Goal: Task Accomplishment & Management: Use online tool/utility

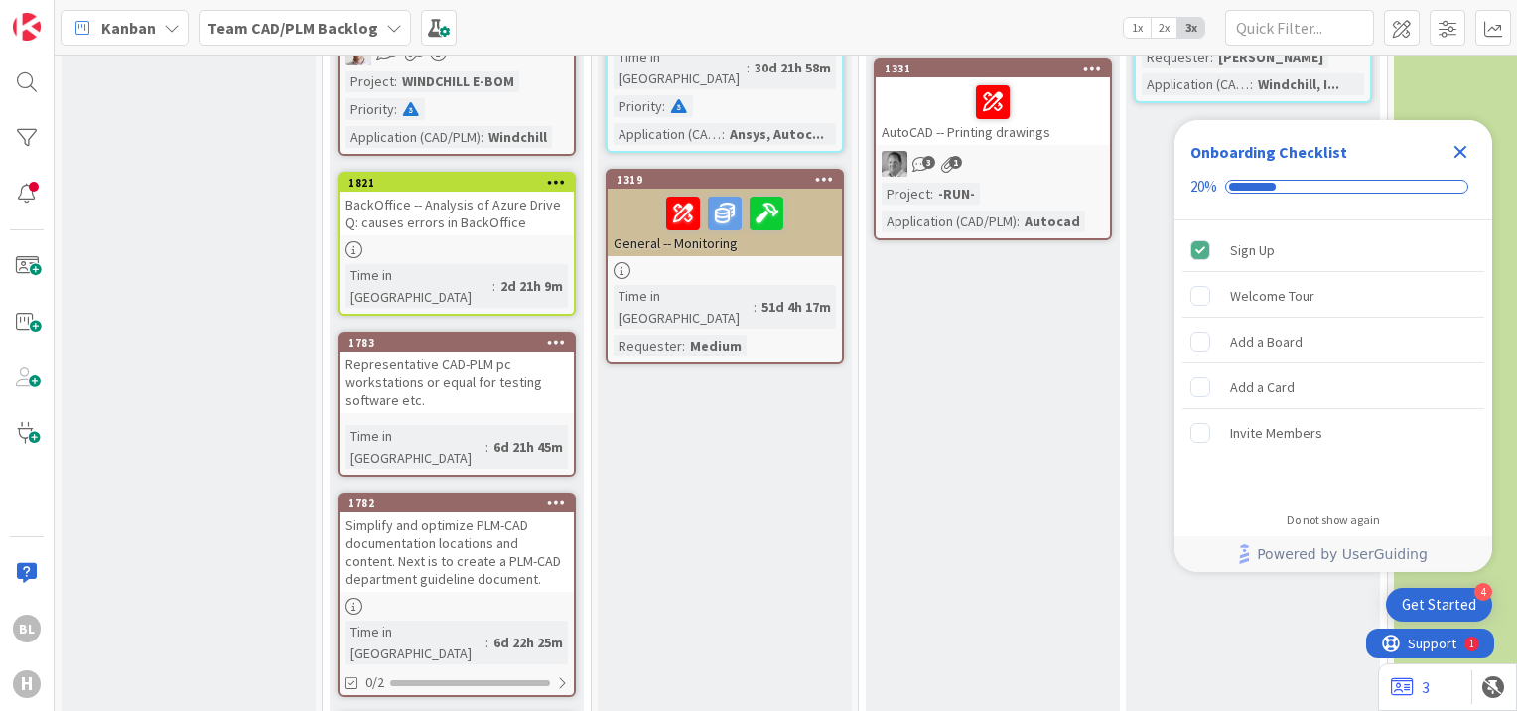
scroll to position [790, 0]
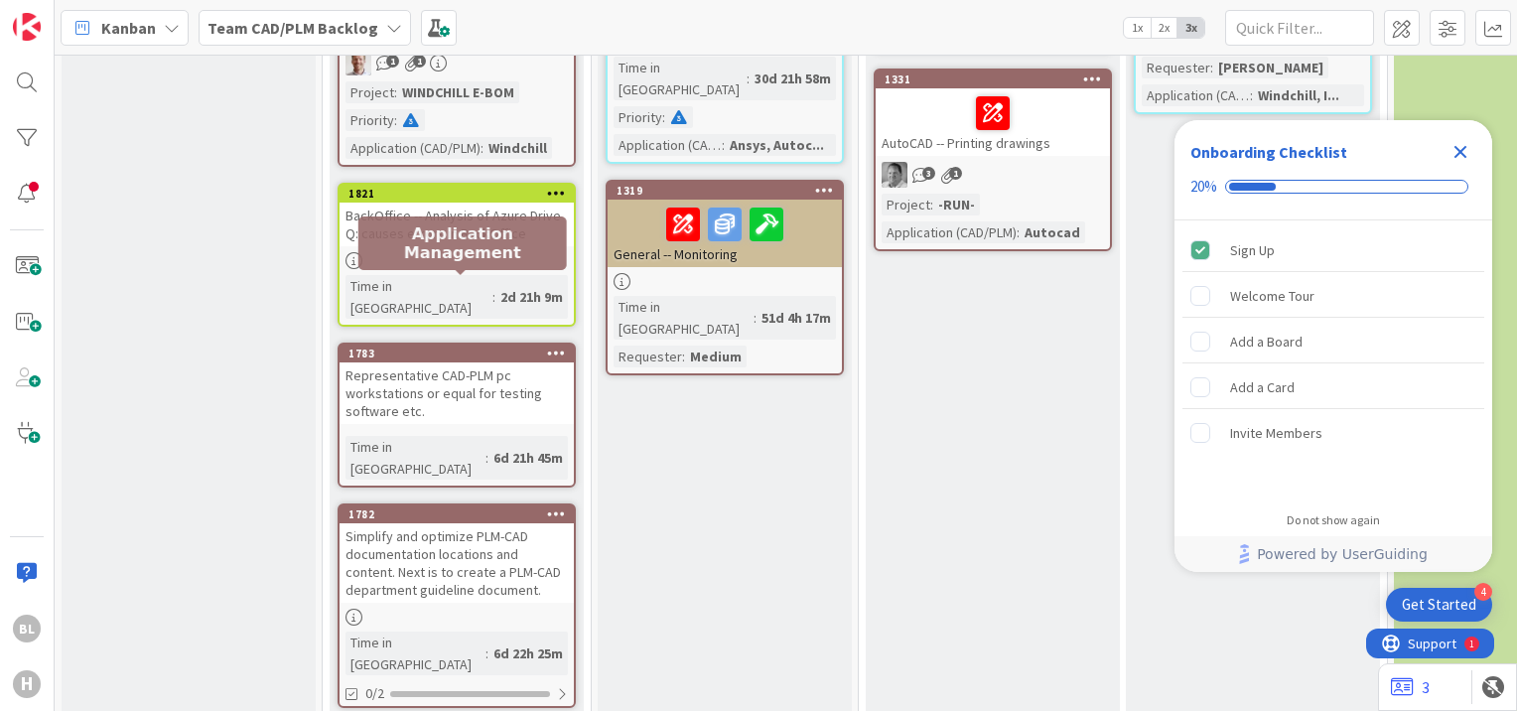
drag, startPoint x: 473, startPoint y: 282, endPoint x: 403, endPoint y: 294, distance: 70.5
click at [403, 362] on div "Representative CAD-PLM pc workstations or equal for testing software etc." at bounding box center [457, 393] width 234 height 62
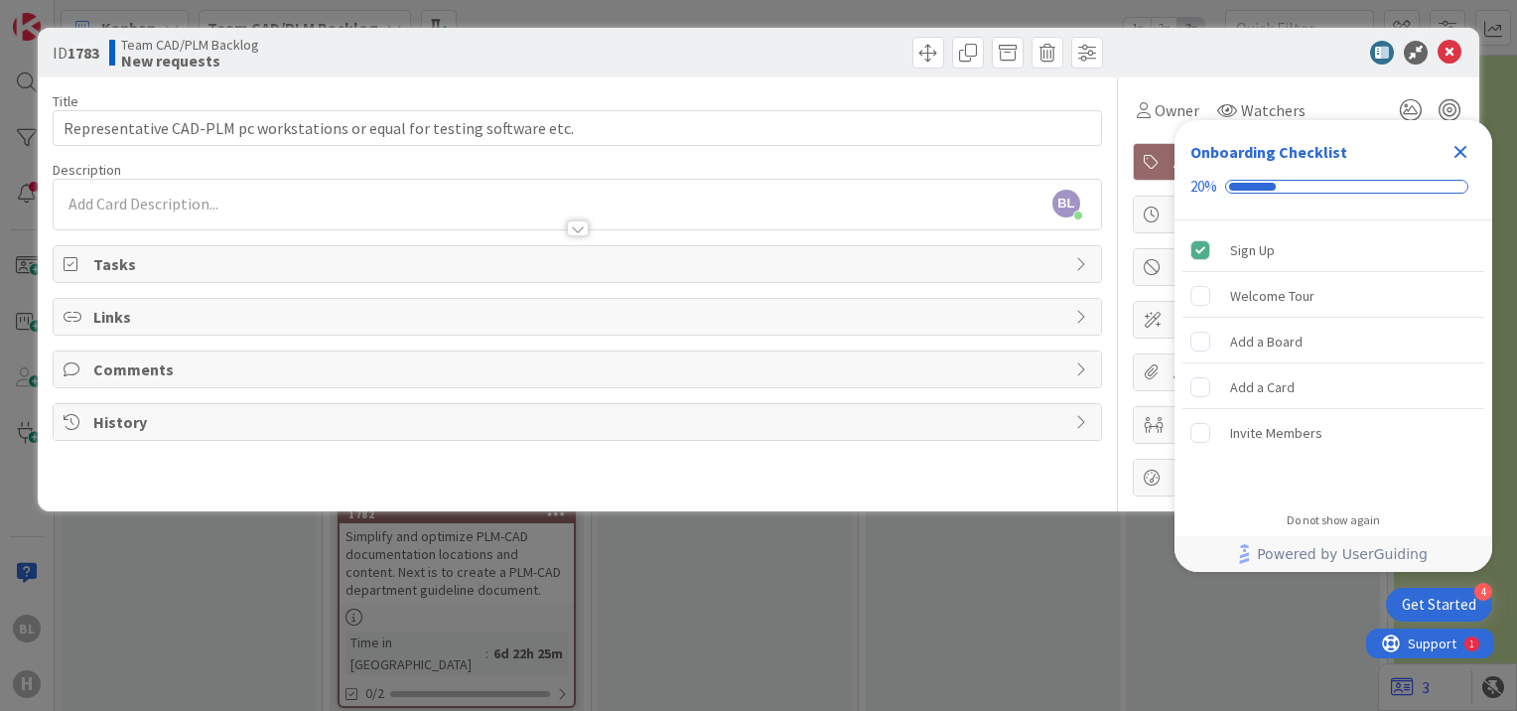
click at [965, 470] on div "Title 73 / 128 Representative CAD-PLM pc workstations or equal for testing soft…" at bounding box center [578, 286] width 1050 height 419
click at [1164, 44] on div at bounding box center [1289, 53] width 352 height 24
click at [1466, 148] on icon "Close Checklist" at bounding box center [1461, 152] width 13 height 13
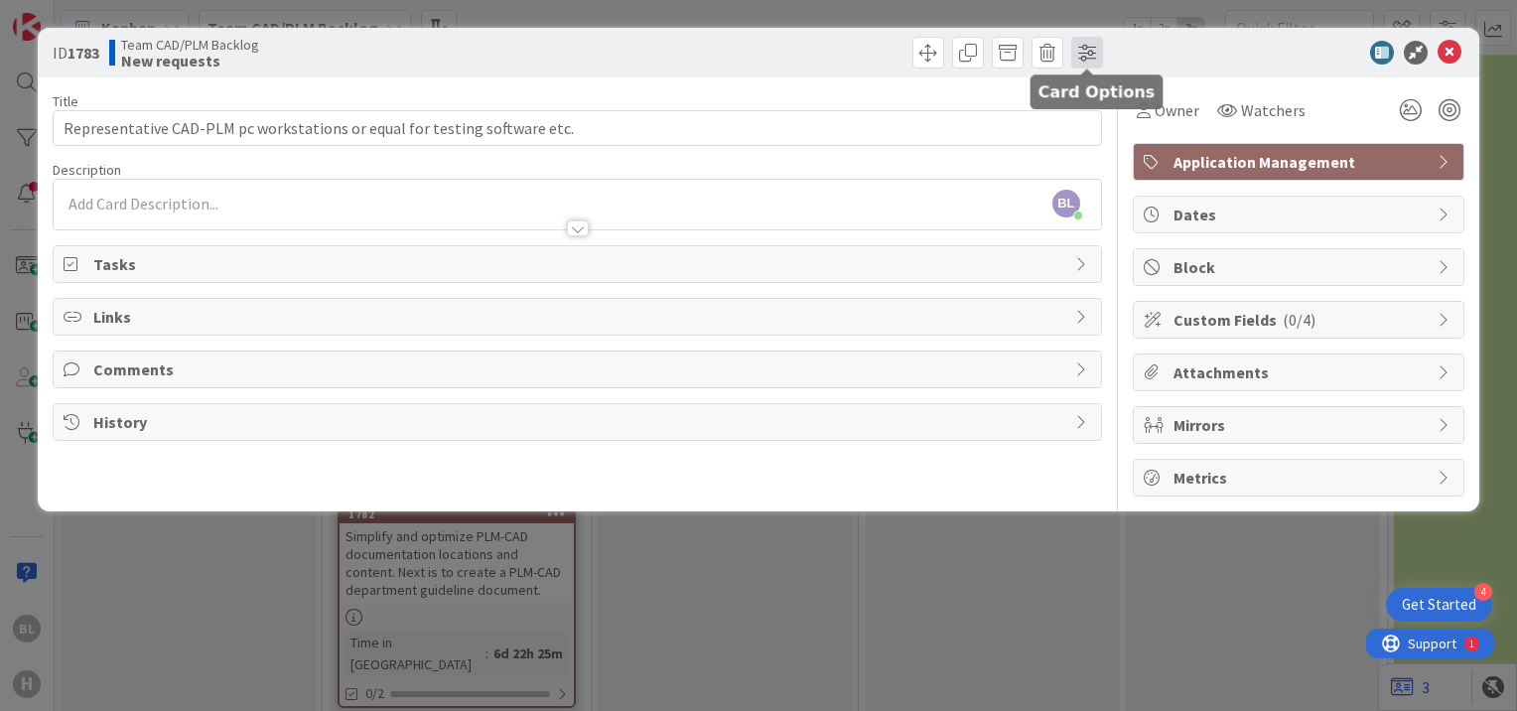
click at [1095, 64] on span at bounding box center [1088, 53] width 32 height 32
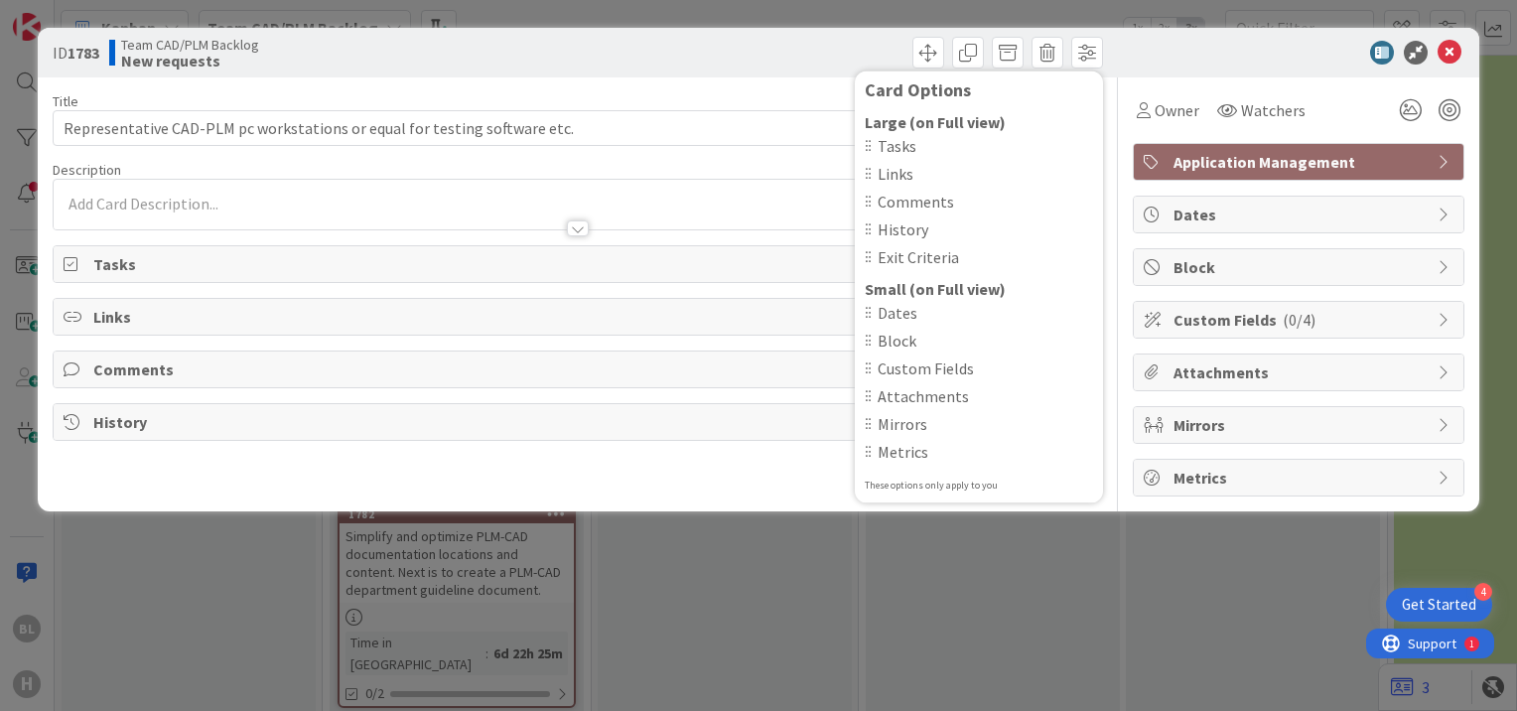
click at [771, 457] on div "Title 73 / 128 Representative CAD-PLM pc workstations or equal for testing soft…" at bounding box center [578, 286] width 1050 height 419
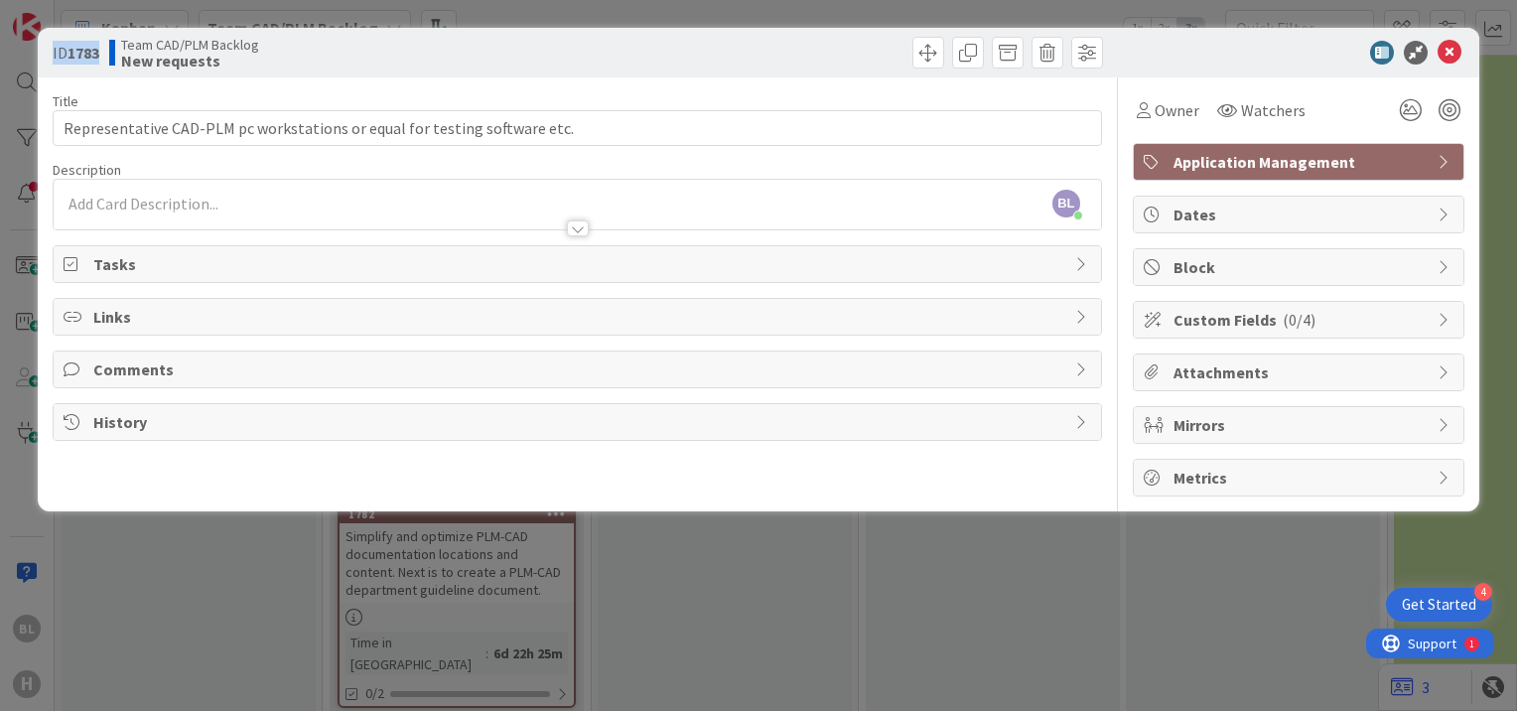
drag, startPoint x: 101, startPoint y: 52, endPoint x: 49, endPoint y: 64, distance: 54.0
click at [49, 64] on div "ID 1783 Team CAD/PLM Backlog New requests Card Options Large (on Full view) Tas…" at bounding box center [759, 53] width 1442 height 50
drag, startPoint x: 49, startPoint y: 64, endPoint x: 354, endPoint y: 40, distance: 305.8
click at [354, 40] on div "Team CAD/PLM Backlog New requests" at bounding box center [341, 53] width 464 height 32
click at [88, 58] on b "1783" at bounding box center [84, 53] width 32 height 20
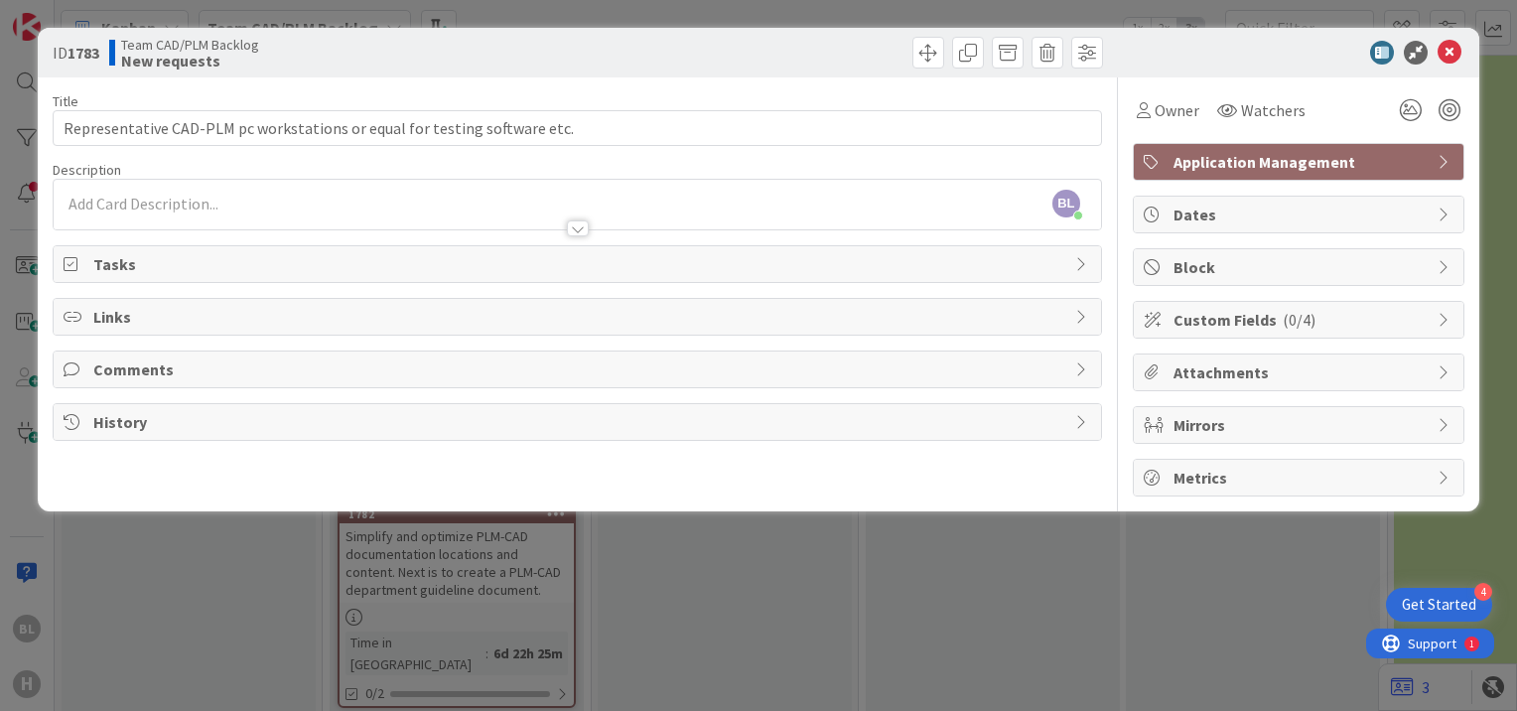
click at [1426, 324] on span "Custom Fields ( 0/4 )" at bounding box center [1301, 320] width 254 height 24
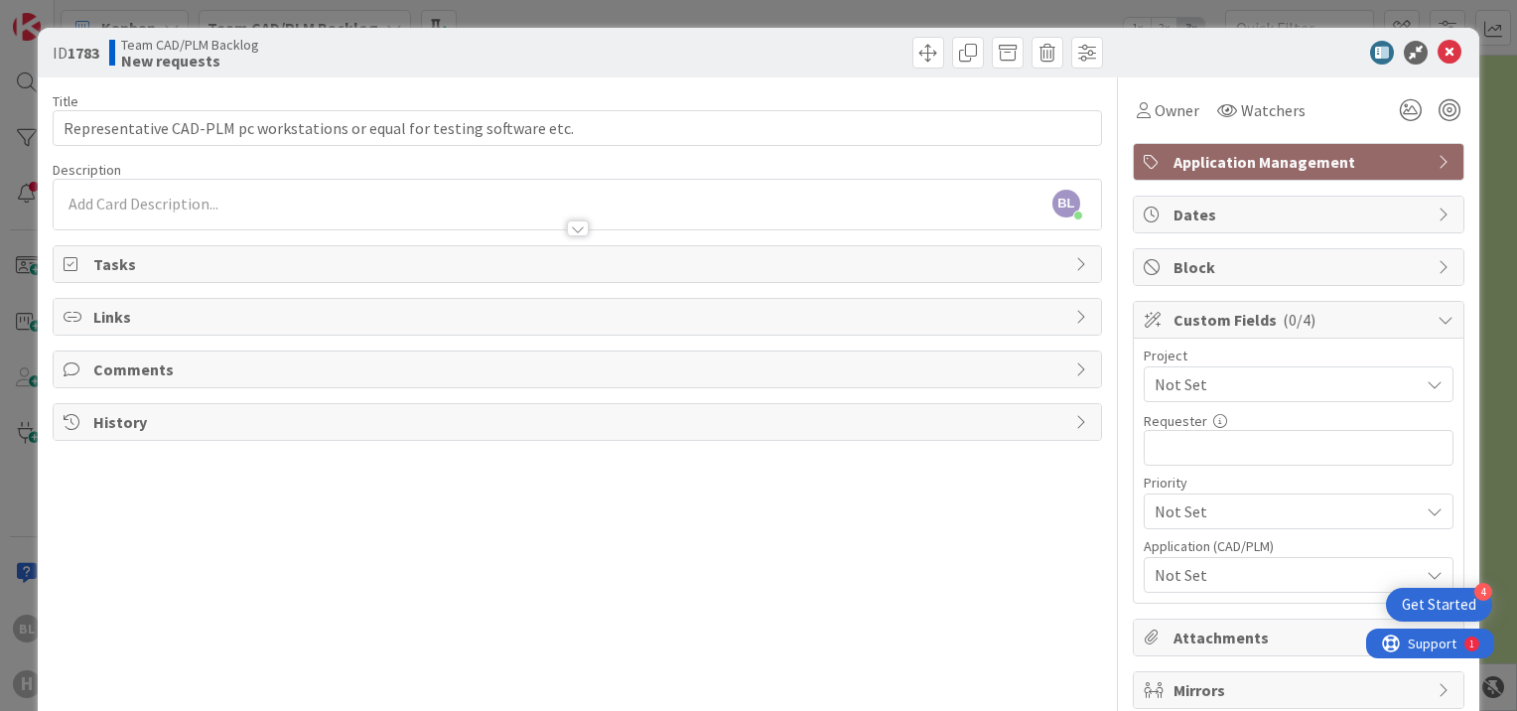
click at [1341, 507] on span "Not Set" at bounding box center [1282, 512] width 254 height 28
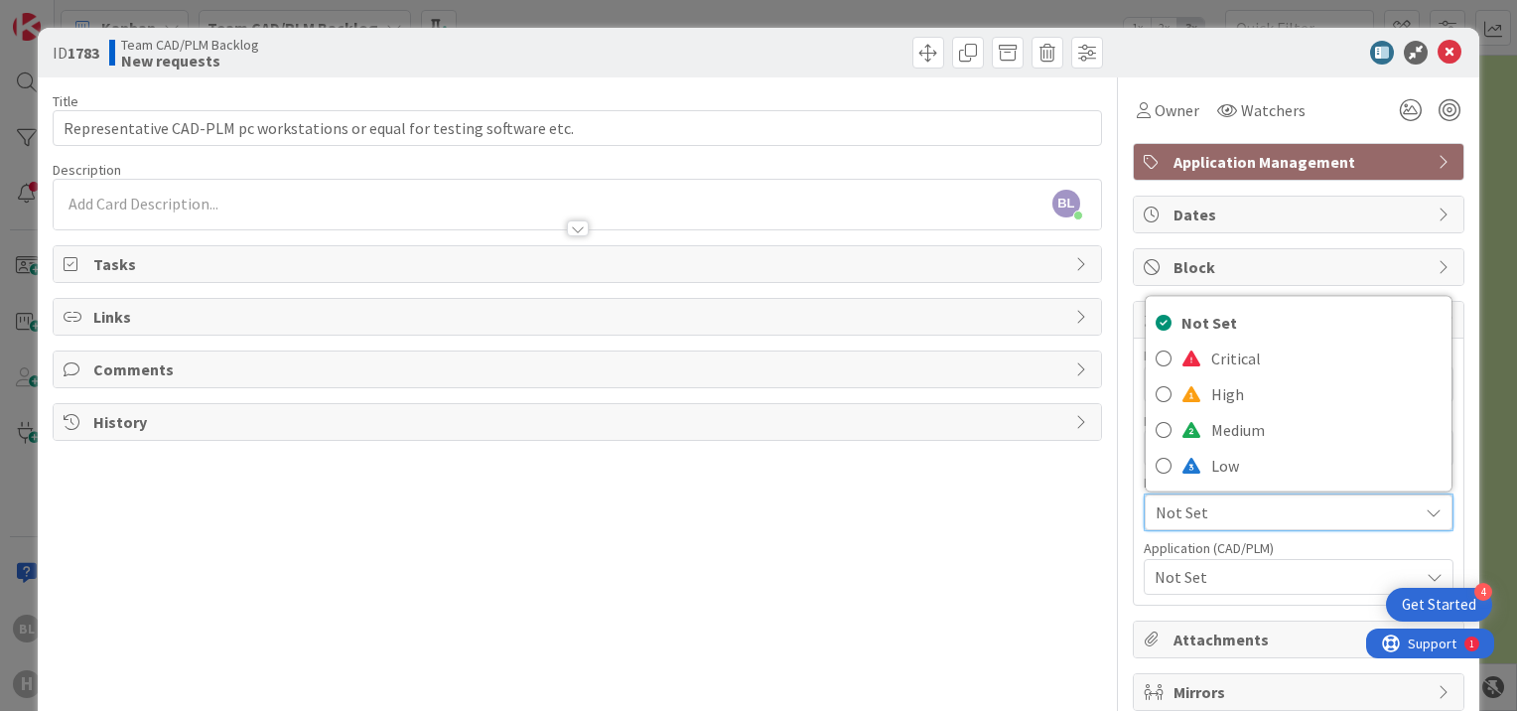
click at [1341, 507] on span "Not Set" at bounding box center [1282, 513] width 252 height 28
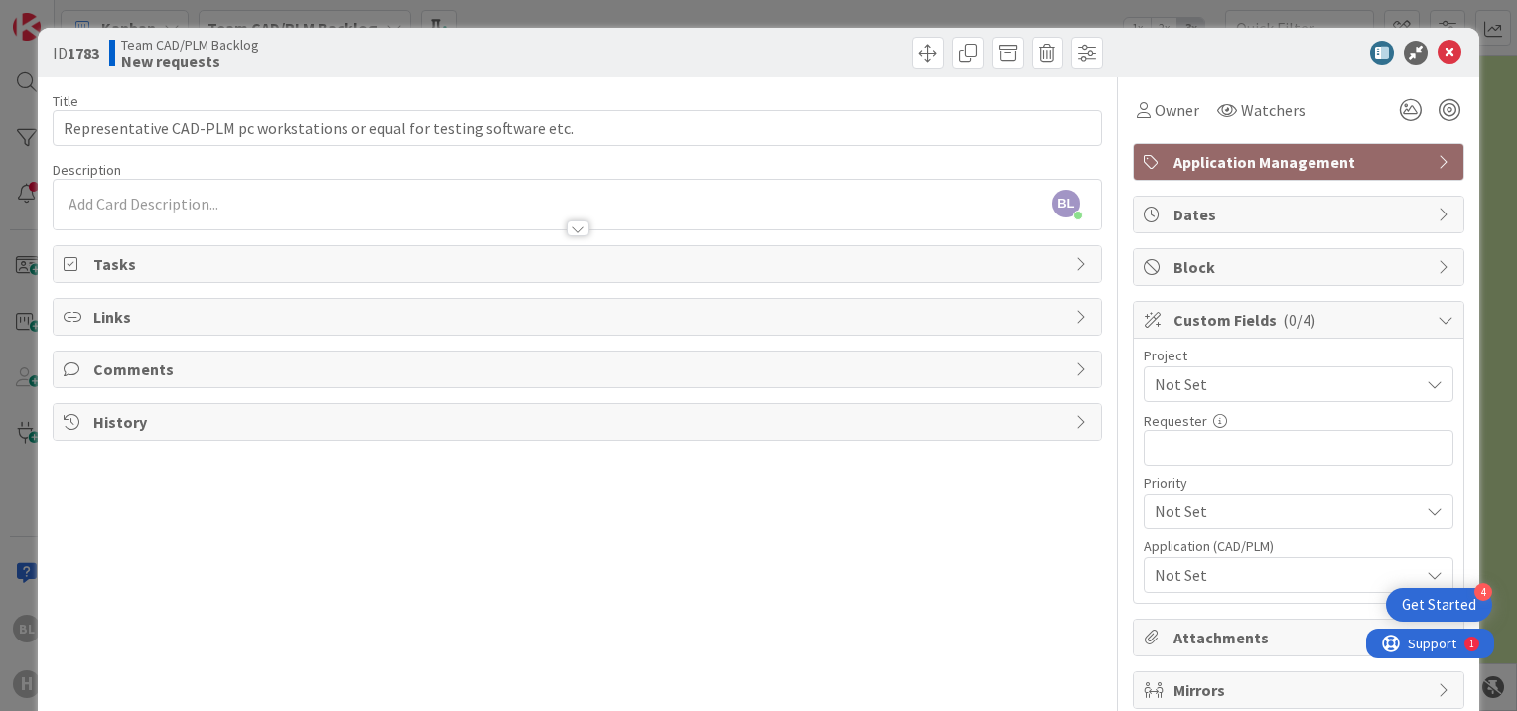
click at [1341, 507] on span "Not Set" at bounding box center [1282, 512] width 254 height 28
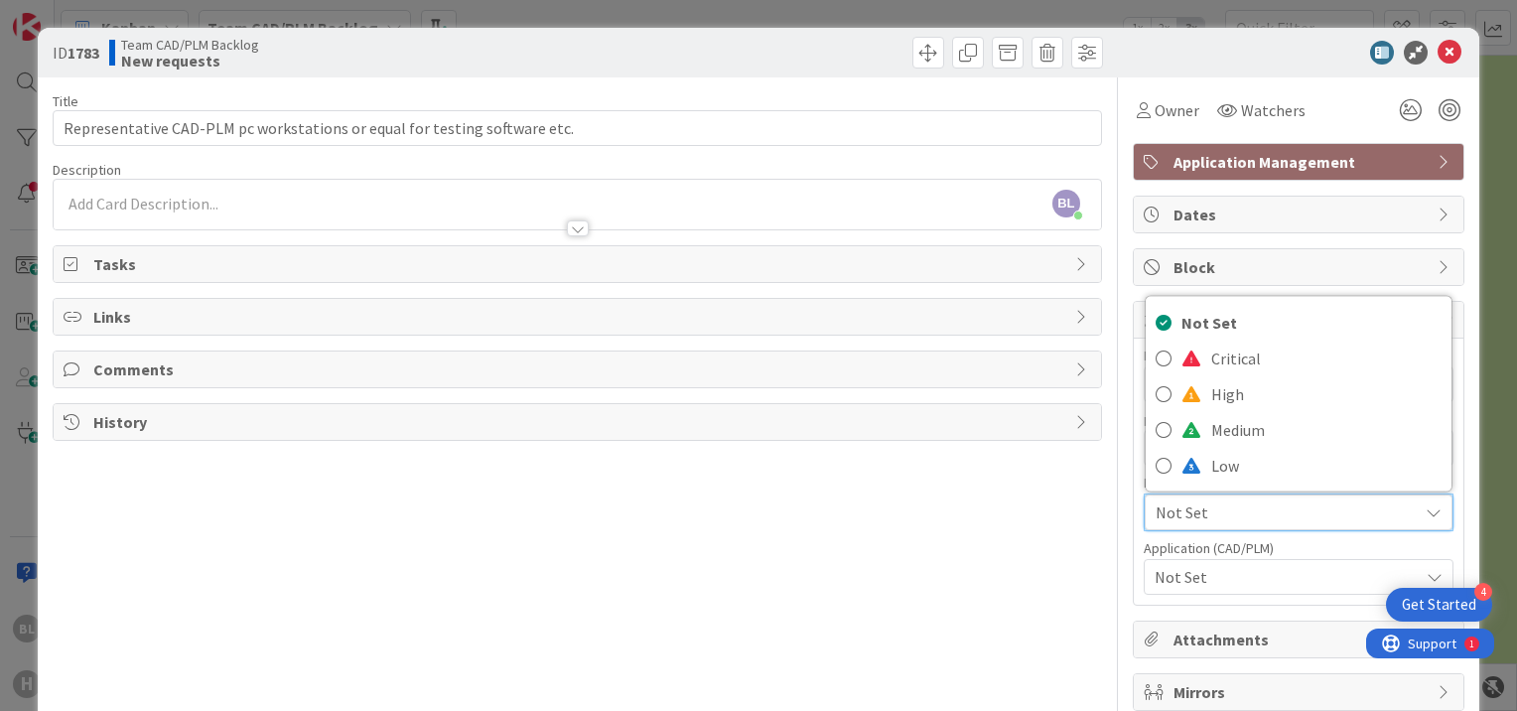
click at [982, 6] on div "ID 1783 Team CAD/PLM Backlog New requests Card Options Large (on Full view) Tas…" at bounding box center [758, 355] width 1517 height 711
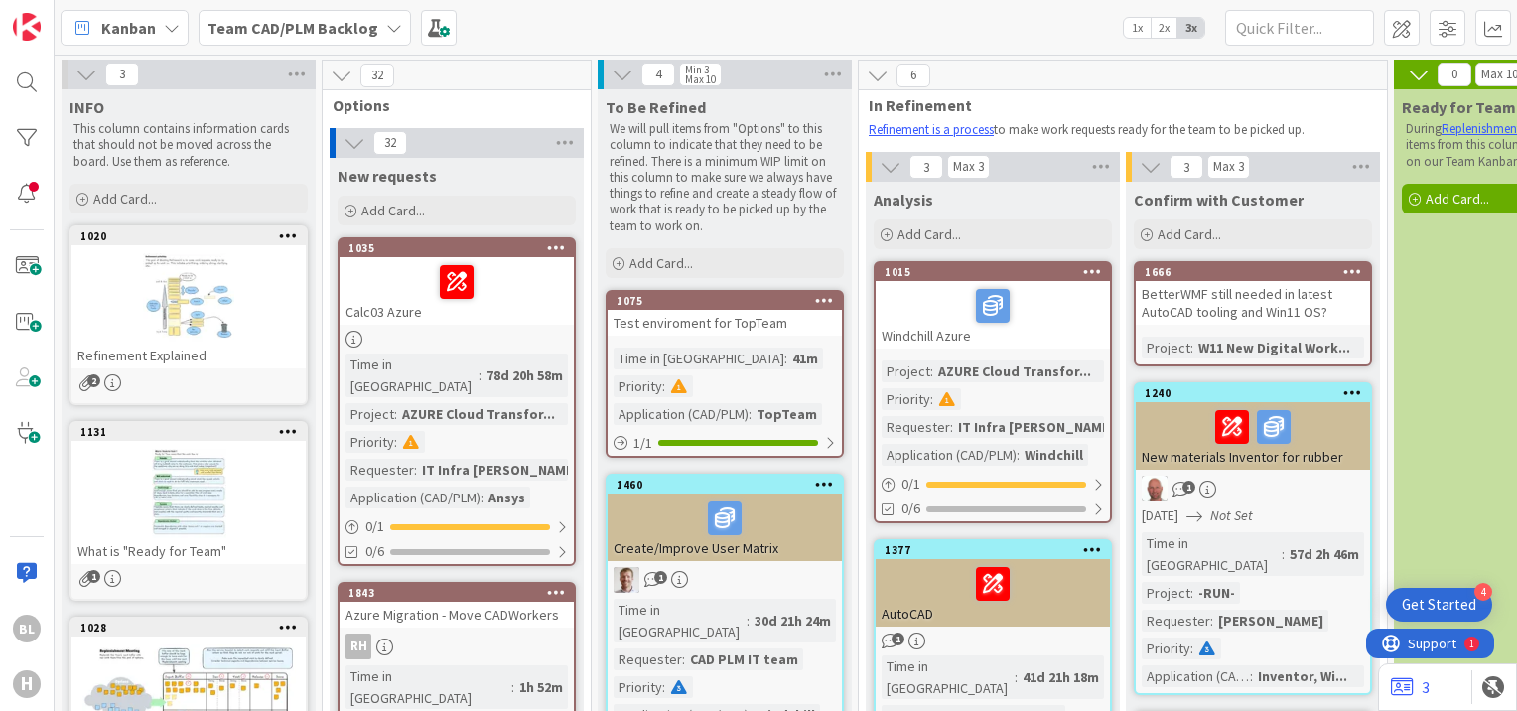
click at [349, 72] on icon at bounding box center [342, 76] width 22 height 22
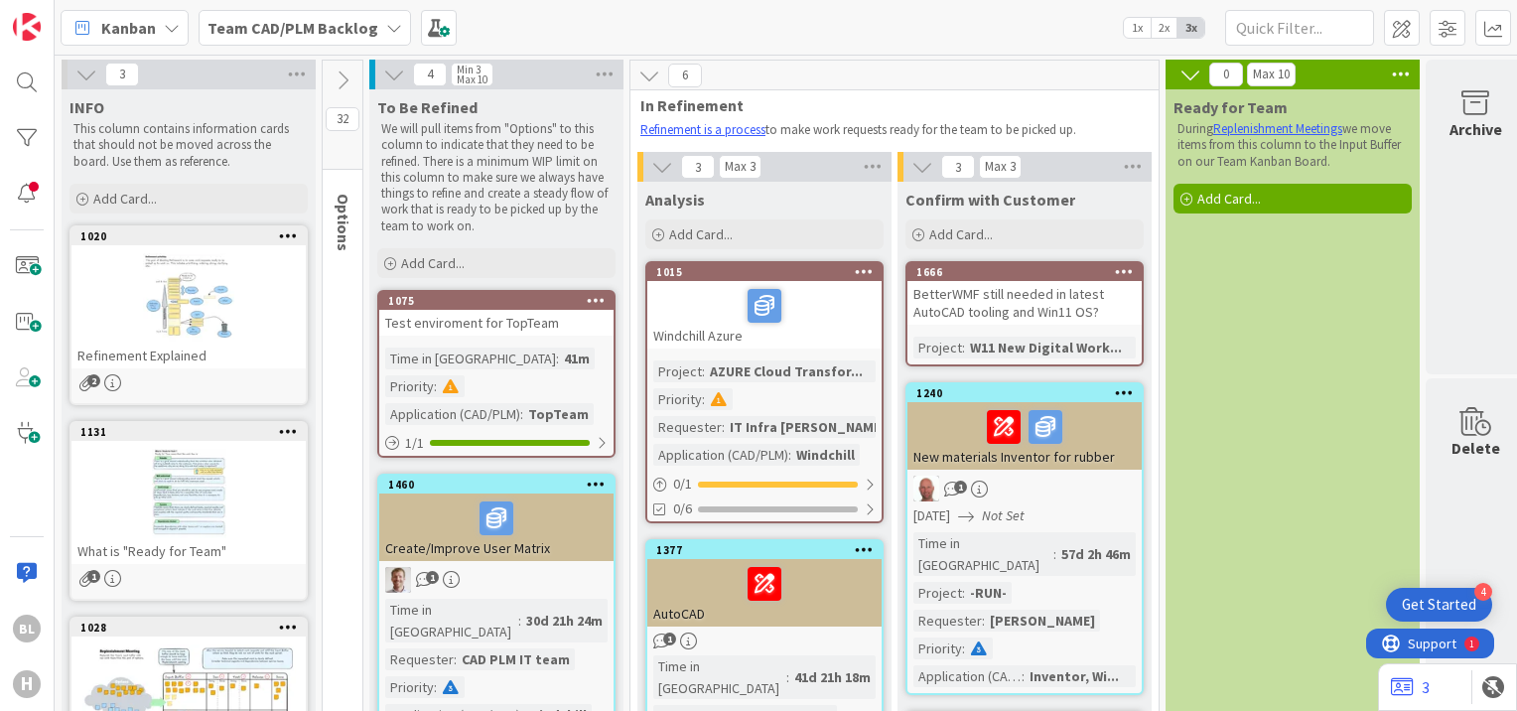
click at [349, 72] on icon at bounding box center [343, 81] width 22 height 22
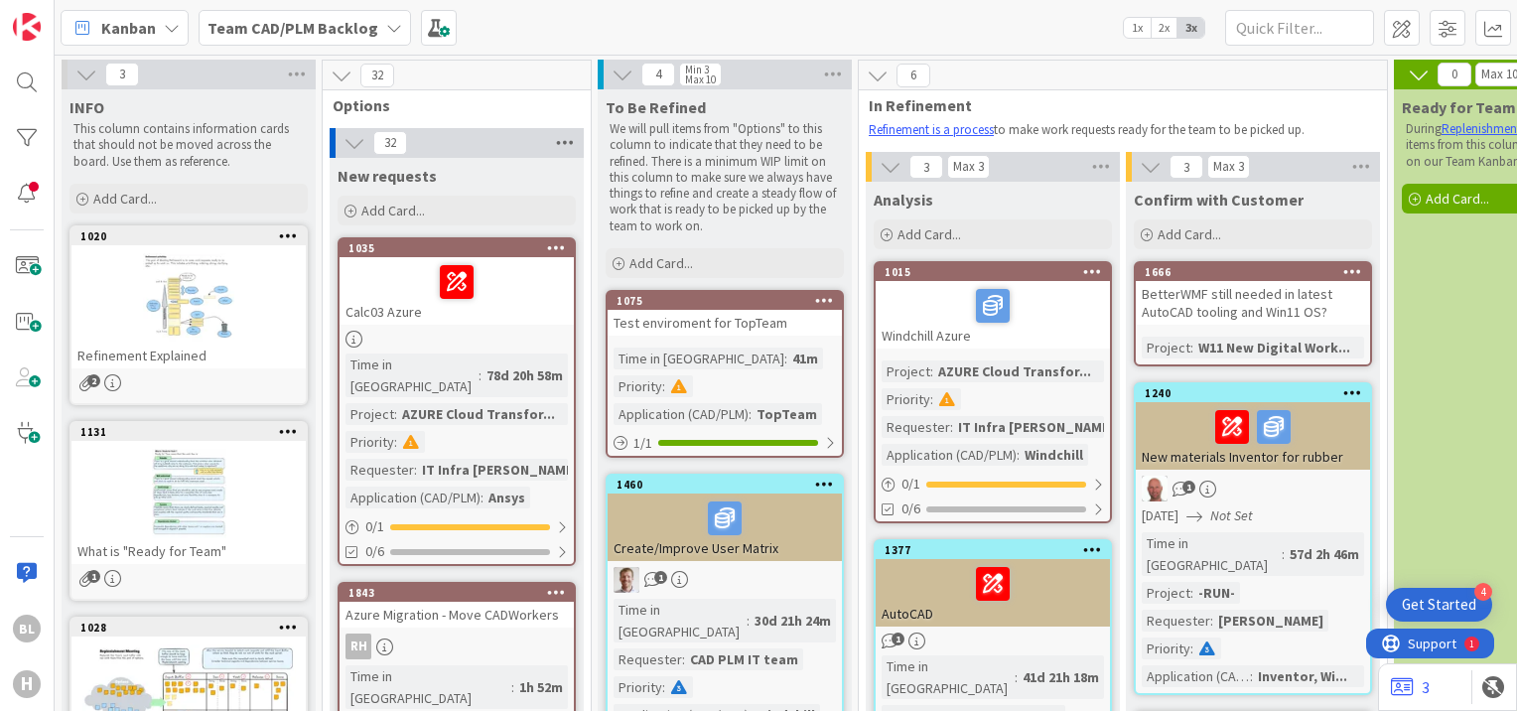
click at [568, 143] on icon at bounding box center [565, 143] width 26 height 30
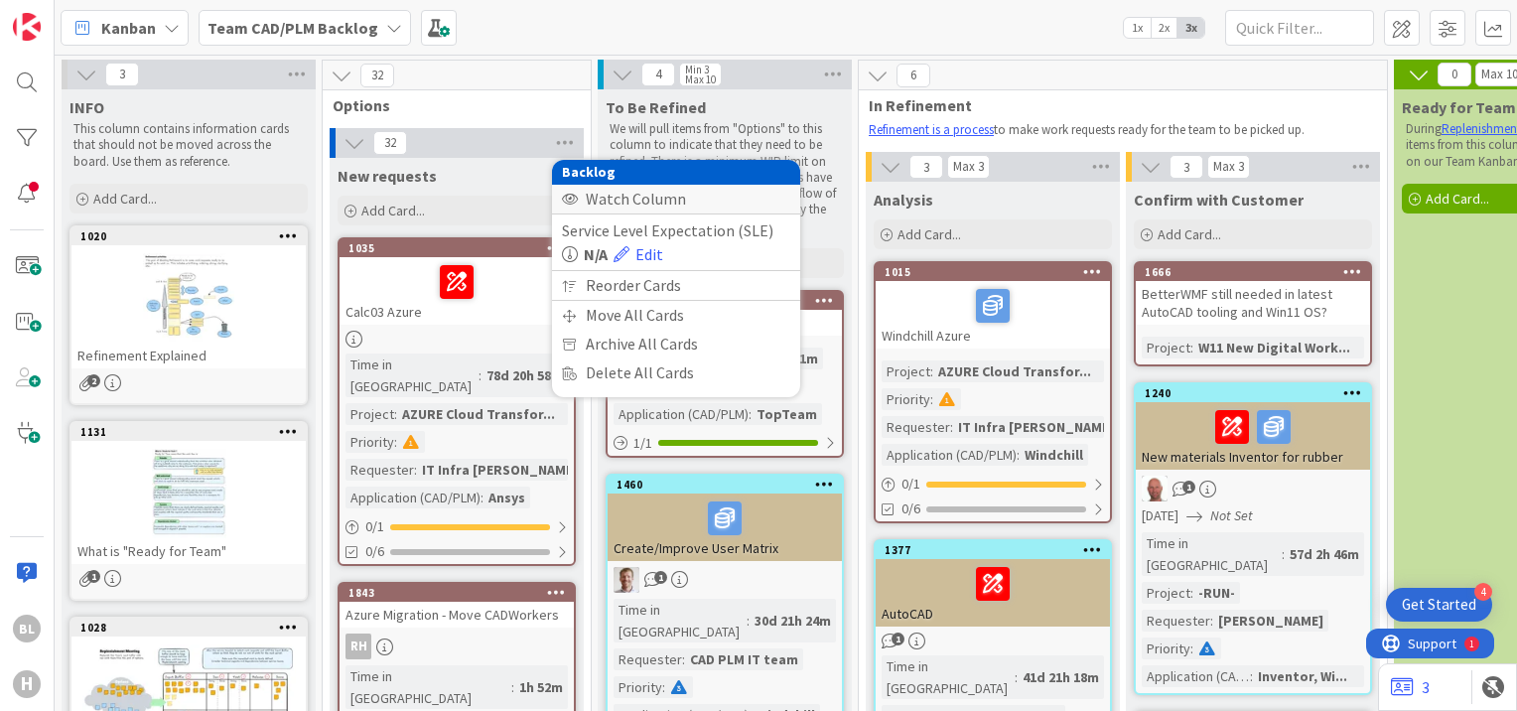
click at [614, 198] on div "Watch Column" at bounding box center [676, 199] width 248 height 29
click at [614, 198] on div "Stop Watching Column" at bounding box center [676, 199] width 248 height 29
click at [626, 281] on div "Reorder Cards" at bounding box center [676, 285] width 248 height 29
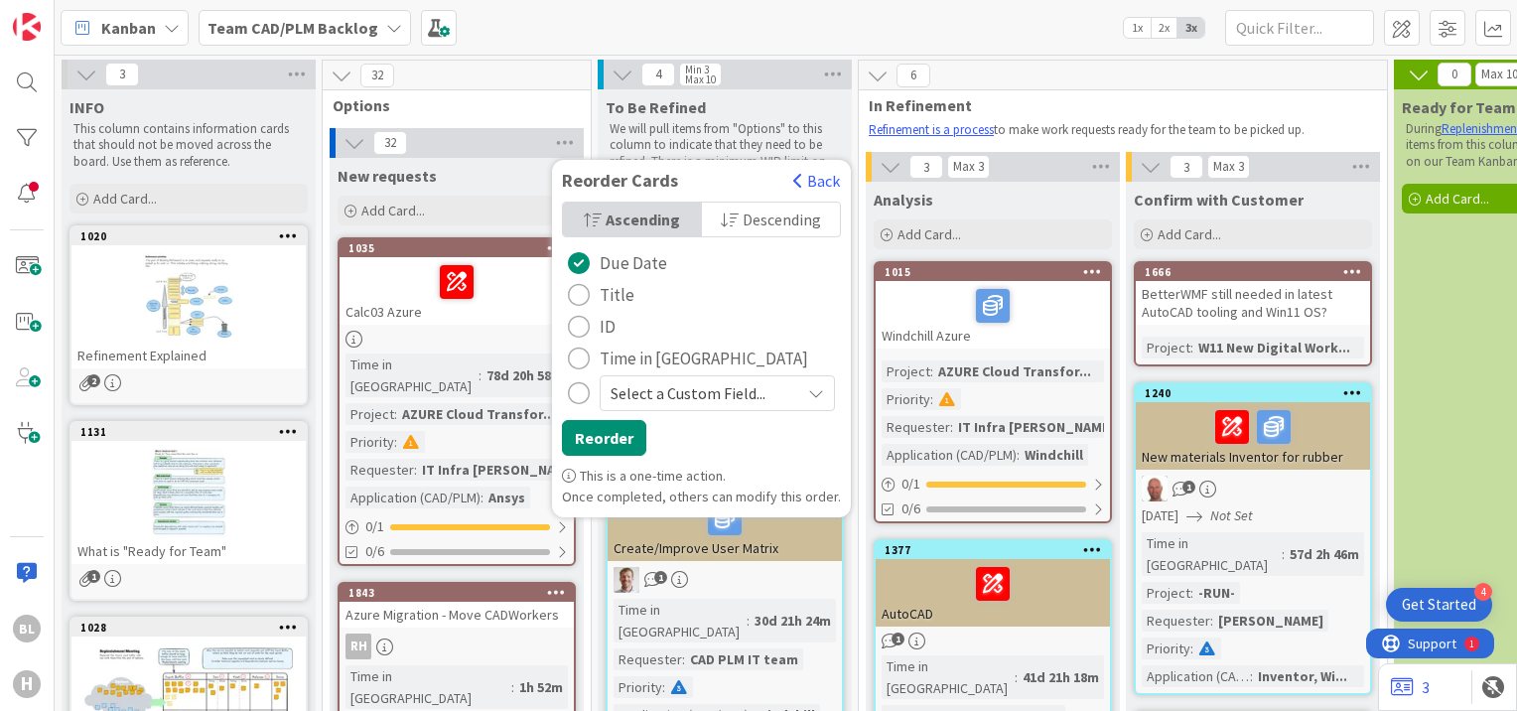
click at [808, 393] on icon "radio" at bounding box center [816, 393] width 16 height 16
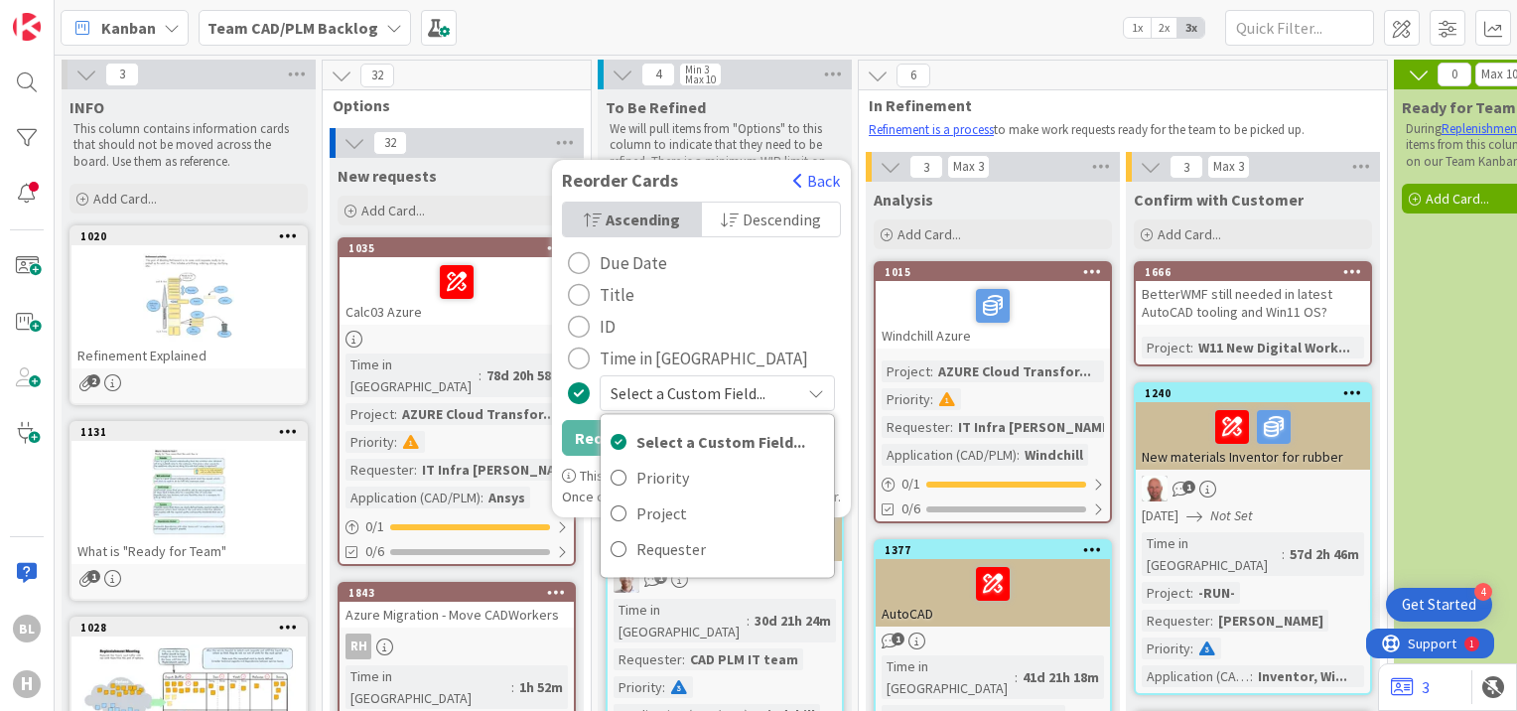
click at [512, 176] on div "New requests" at bounding box center [457, 176] width 238 height 20
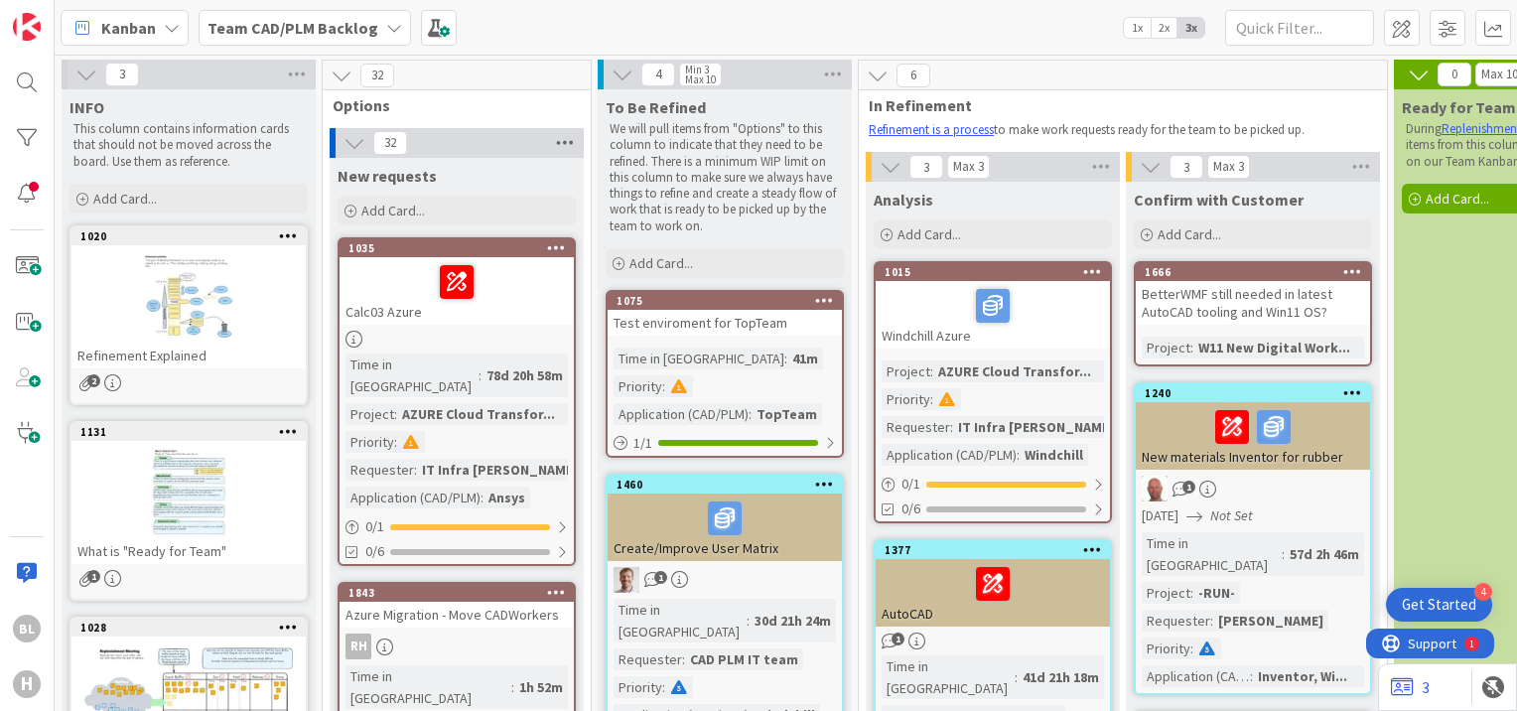
click at [564, 143] on icon at bounding box center [565, 143] width 26 height 30
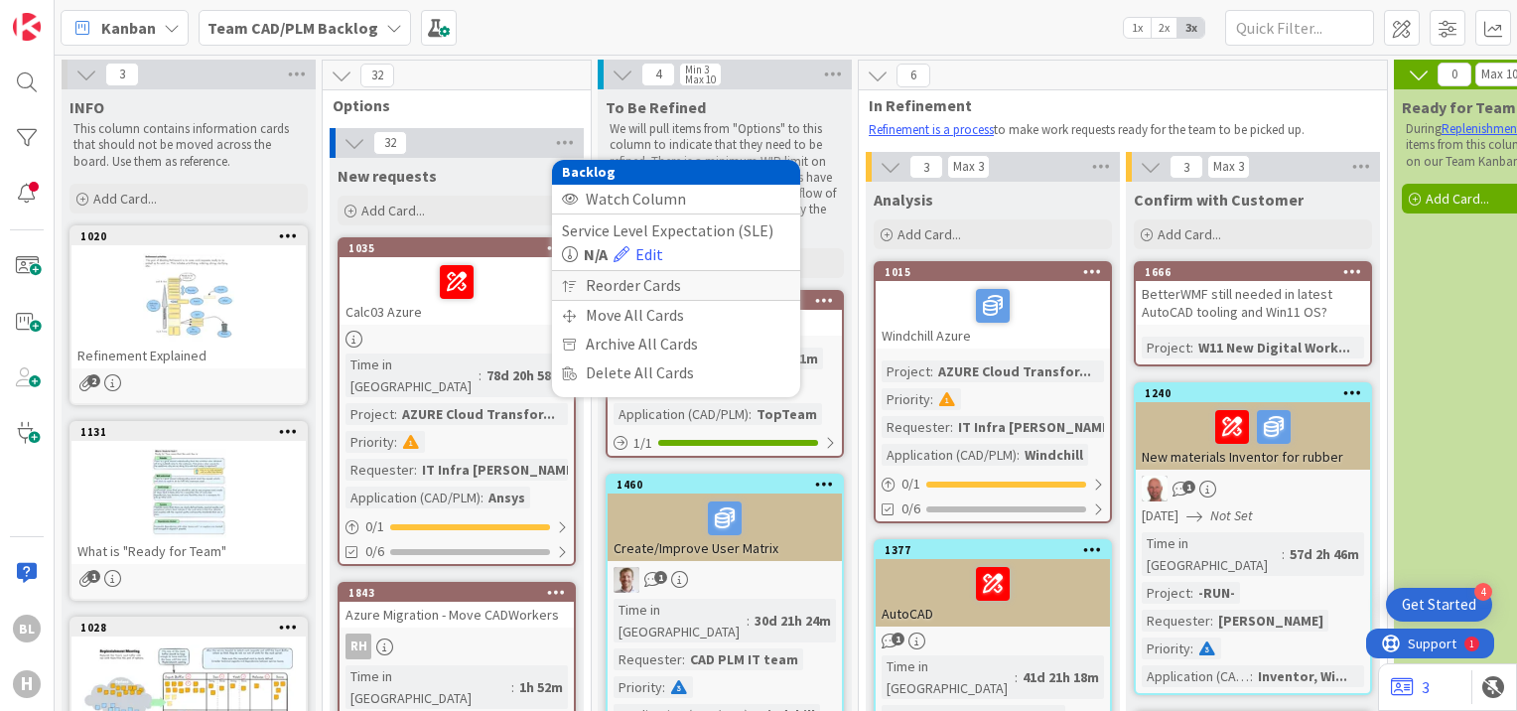
click at [631, 285] on div "Reorder Cards" at bounding box center [676, 285] width 248 height 29
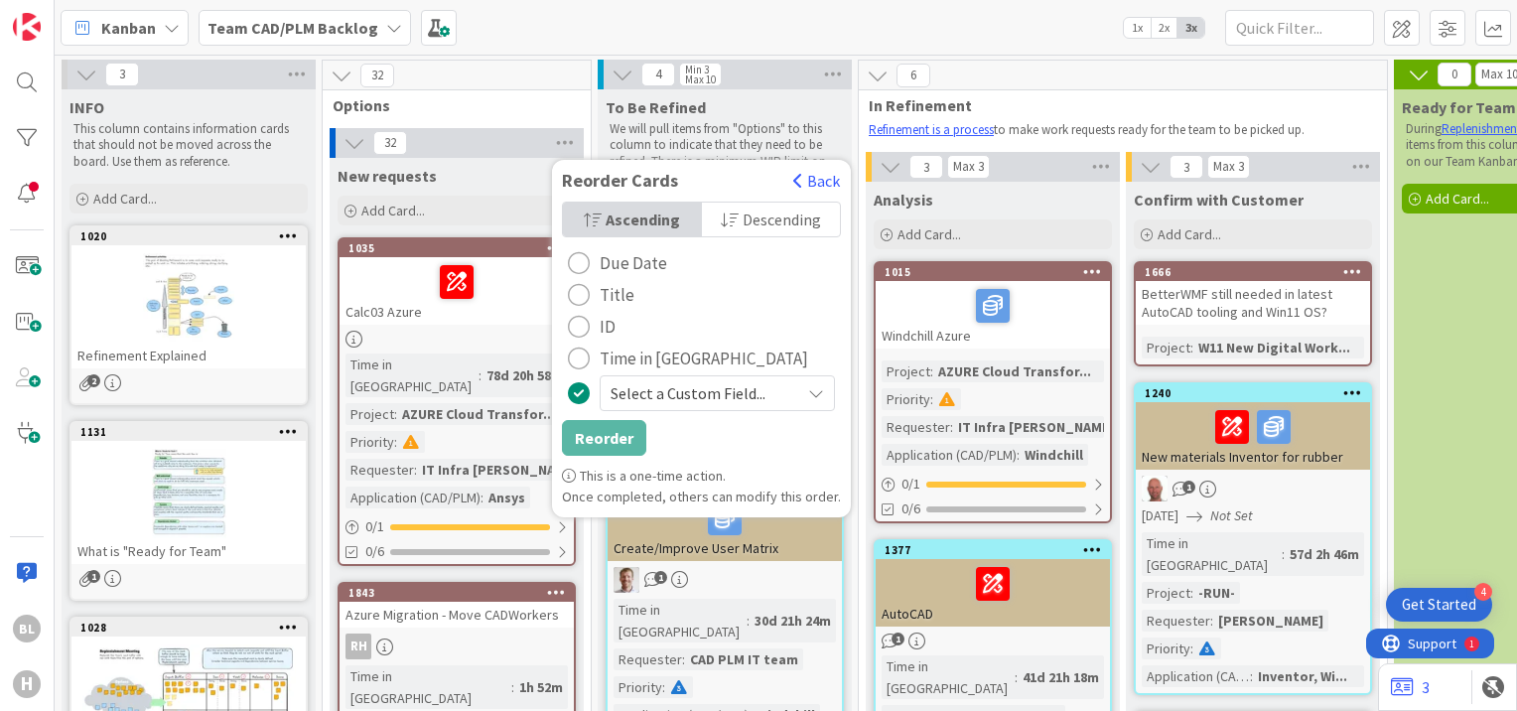
click at [720, 384] on span "Select a Custom Field..." at bounding box center [701, 393] width 180 height 28
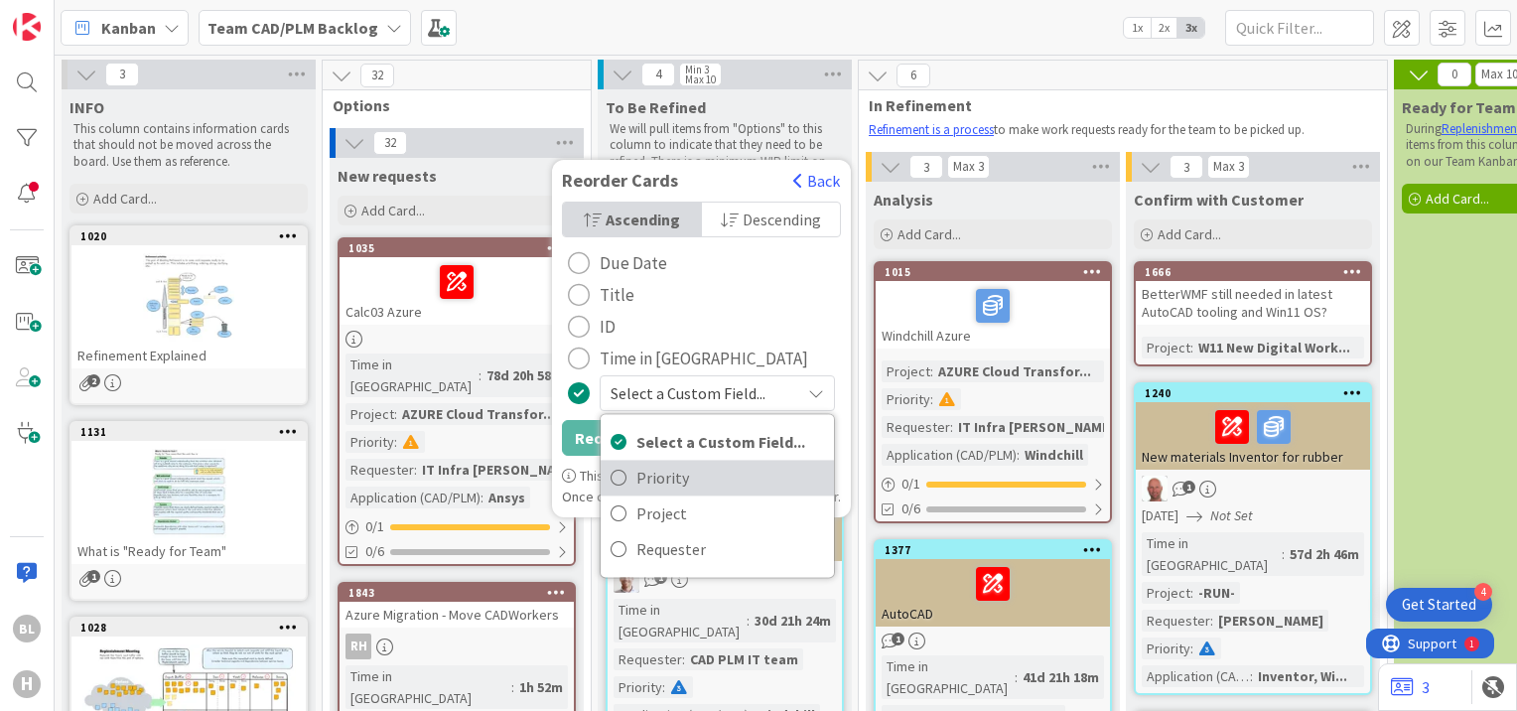
click at [648, 471] on span "Priority" at bounding box center [731, 478] width 188 height 30
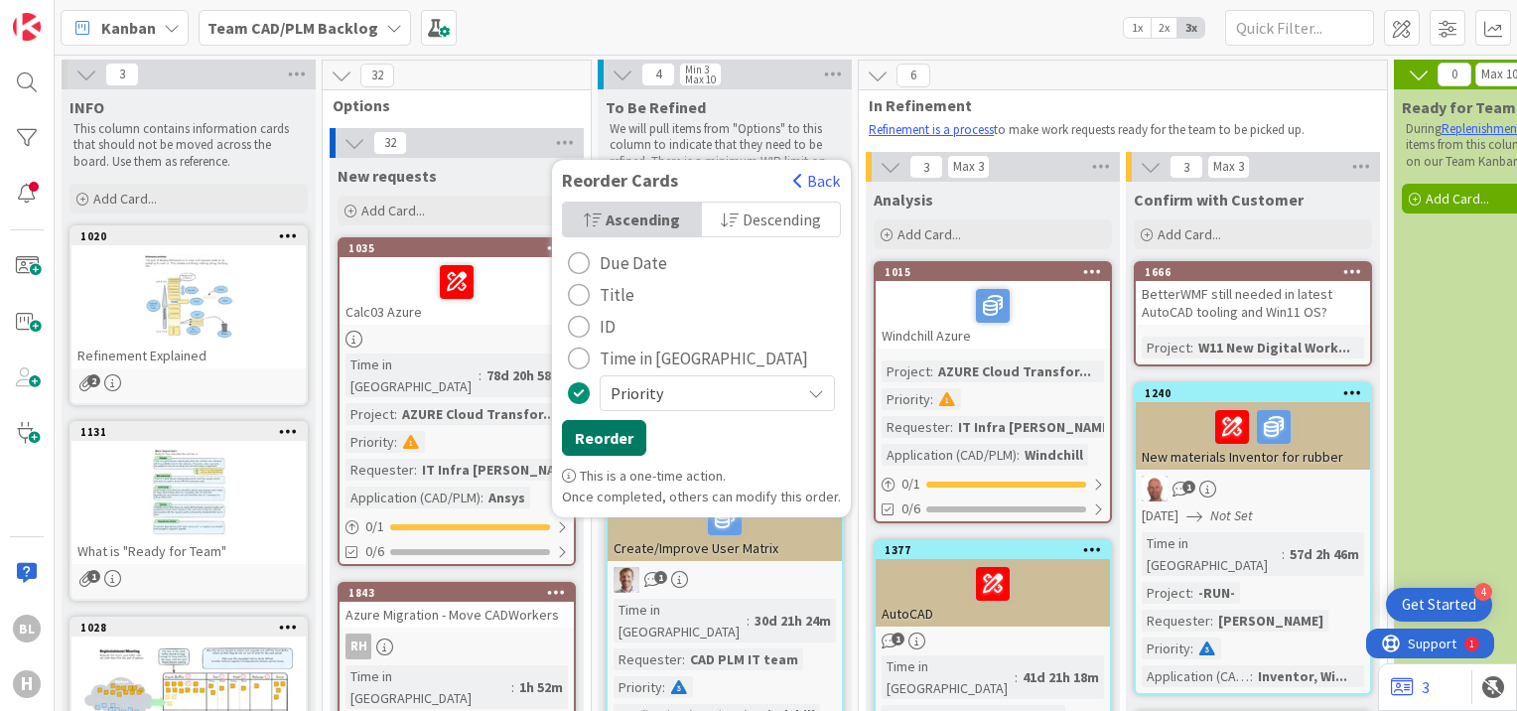
click at [593, 445] on button "Reorder" at bounding box center [604, 438] width 84 height 36
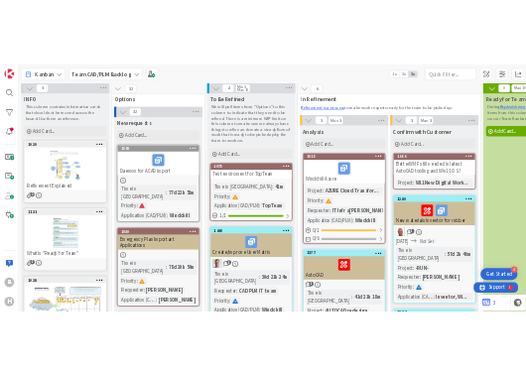
scroll to position [6, 0]
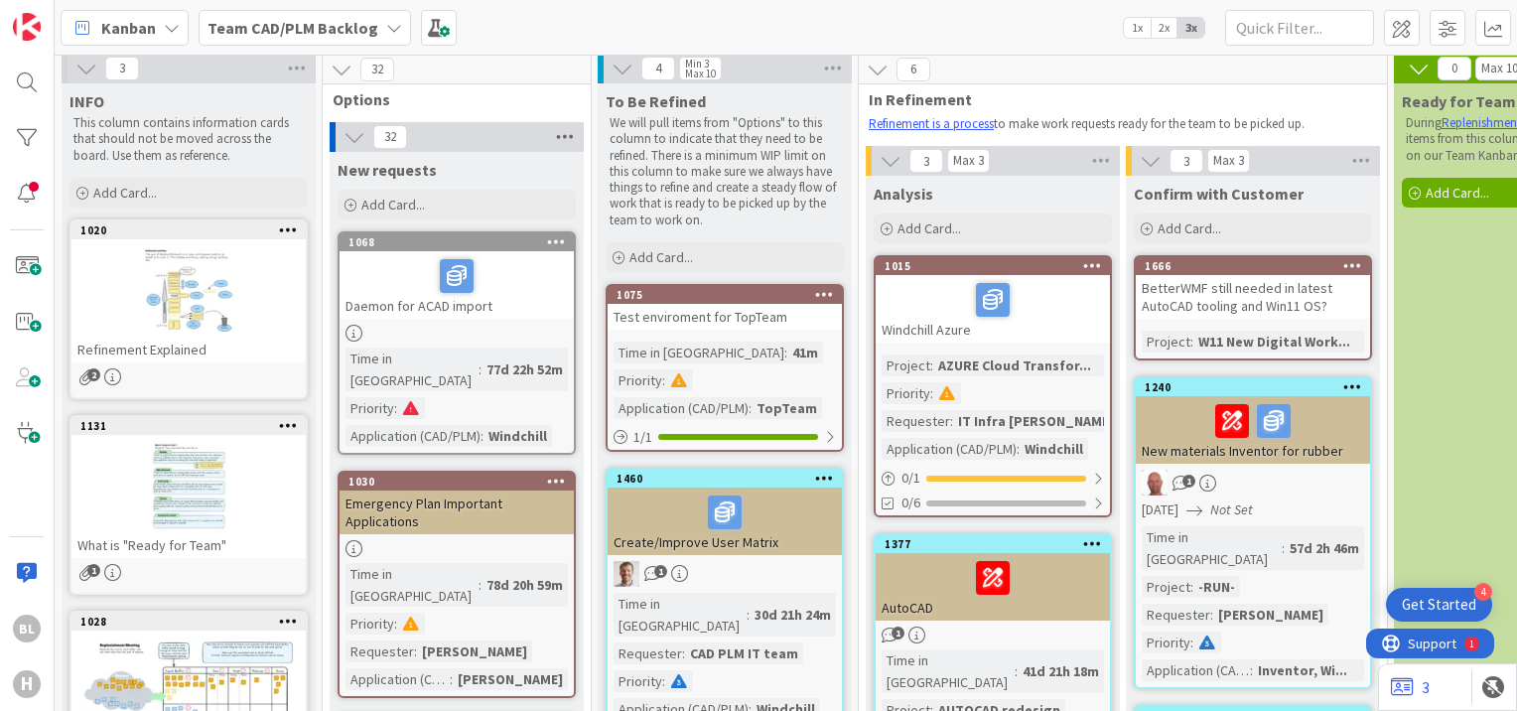
click at [570, 142] on icon at bounding box center [565, 137] width 26 height 30
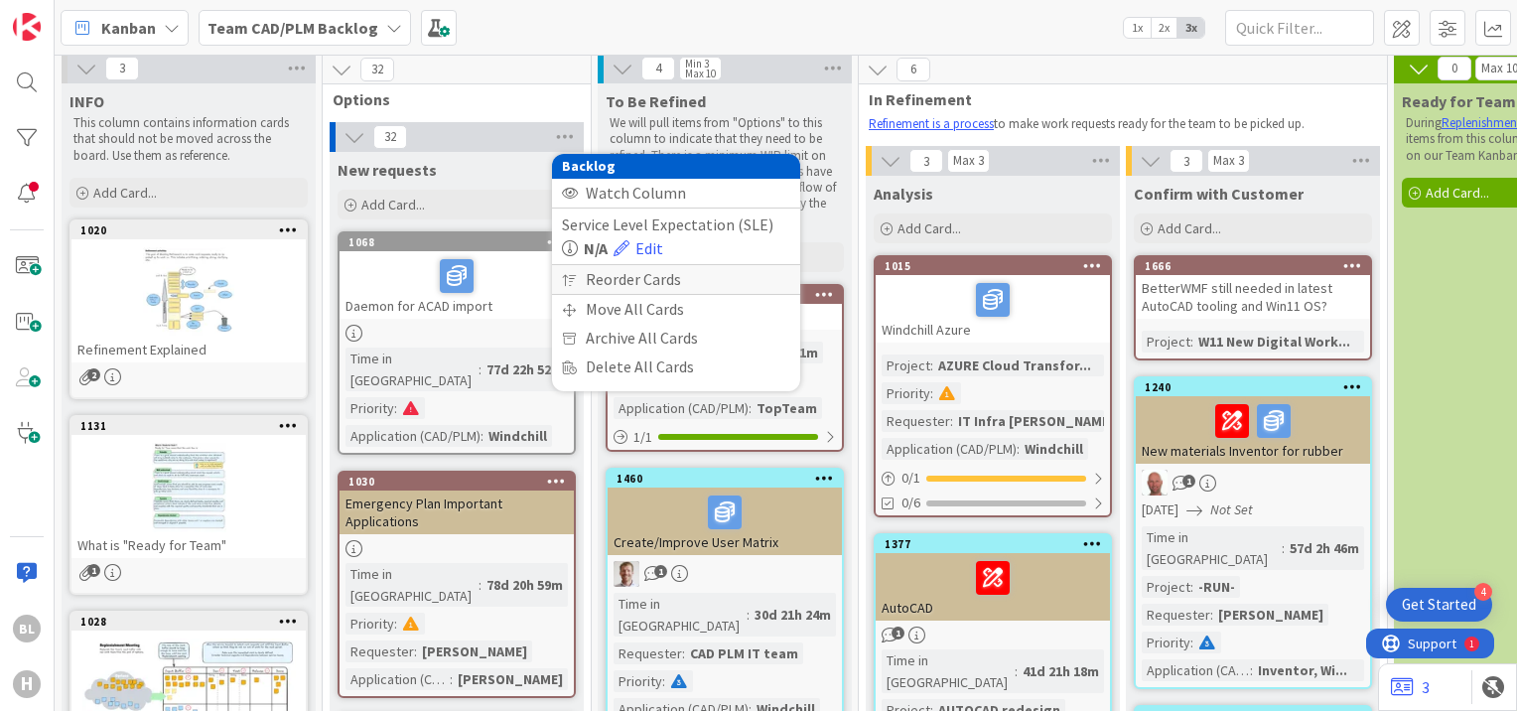
click at [651, 280] on div "Reorder Cards" at bounding box center [676, 279] width 248 height 29
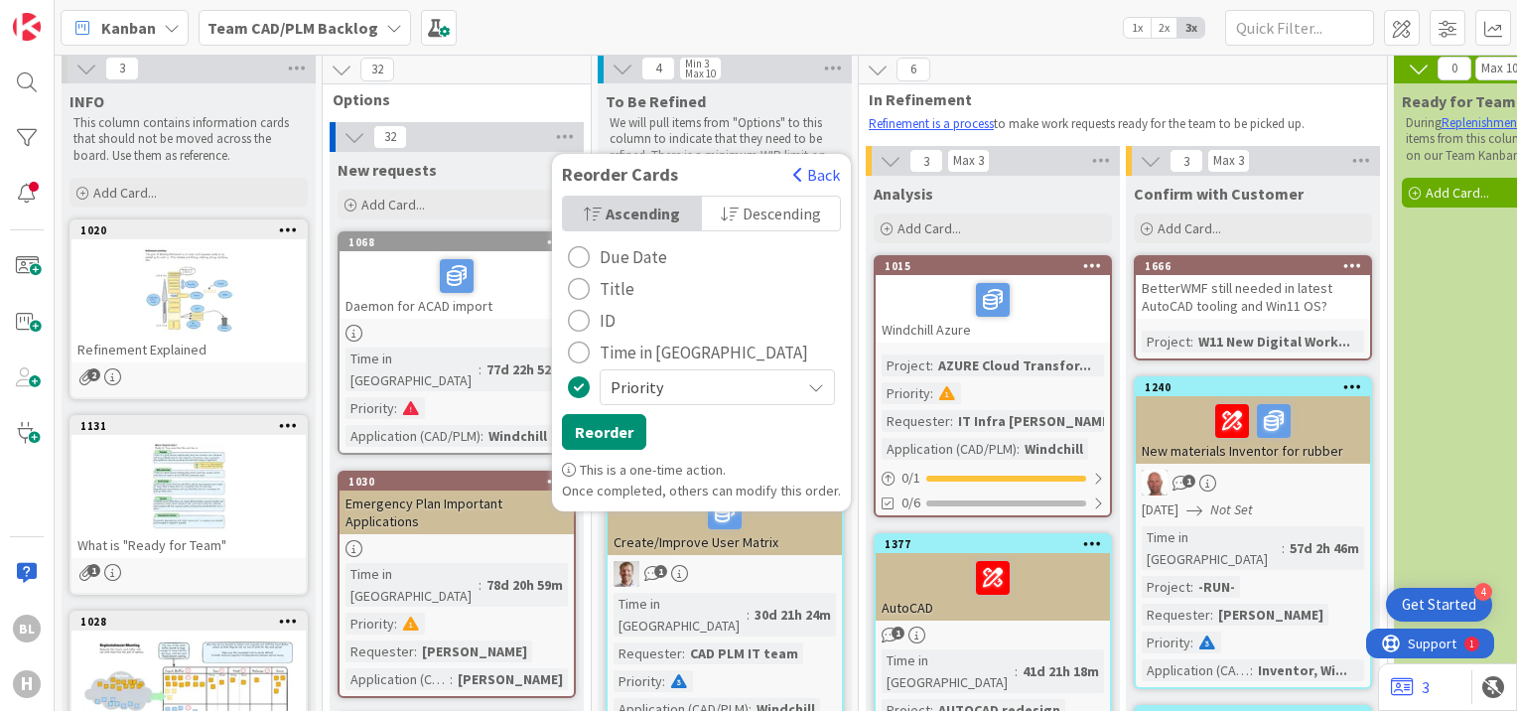
click at [593, 250] on button "Due Date" at bounding box center [617, 257] width 111 height 32
click at [497, 94] on span "Options" at bounding box center [449, 99] width 233 height 20
